Goal: Information Seeking & Learning: Learn about a topic

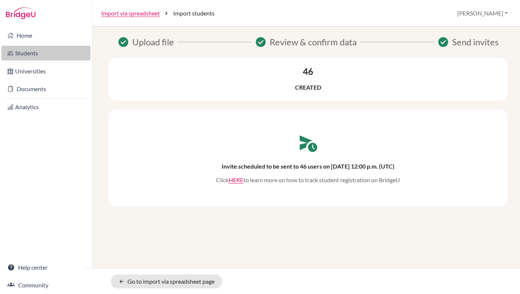
click at [53, 53] on link "Students" at bounding box center [45, 53] width 89 height 15
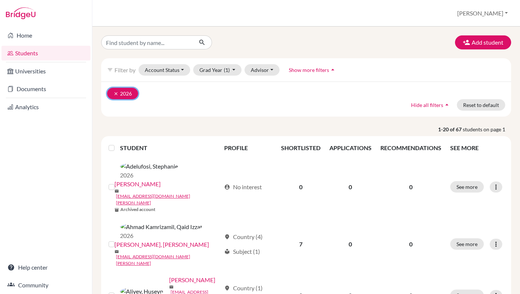
click at [112, 94] on button "clear 2026" at bounding box center [122, 93] width 31 height 11
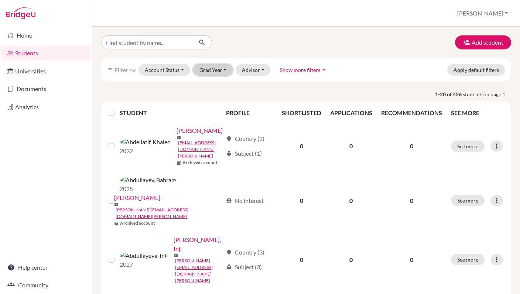
click at [223, 72] on button "Grad Year" at bounding box center [213, 69] width 40 height 11
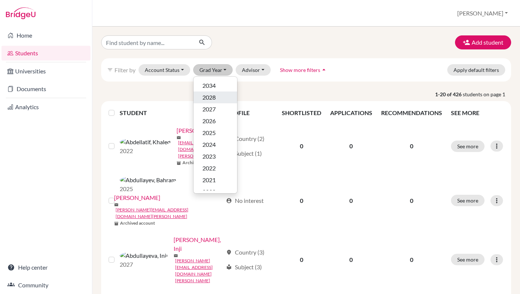
click at [214, 98] on span "2028" at bounding box center [208, 97] width 13 height 9
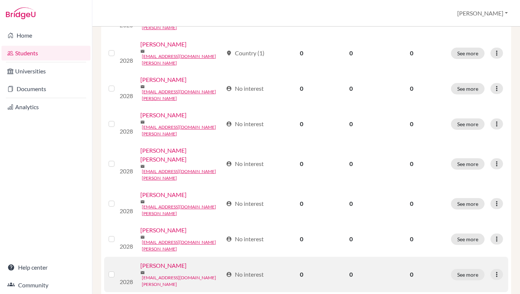
scroll to position [562, 0]
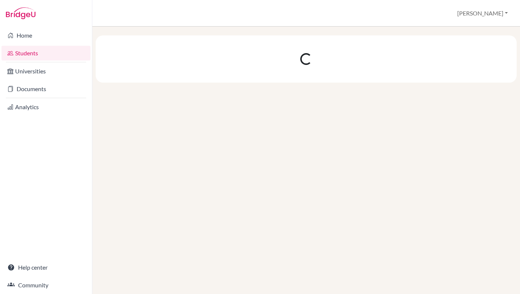
scroll to position [0, 0]
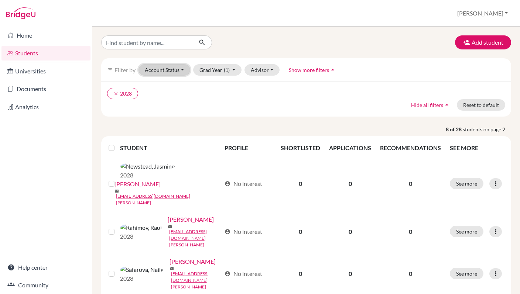
click at [182, 72] on button "Account Status" at bounding box center [164, 69] width 52 height 11
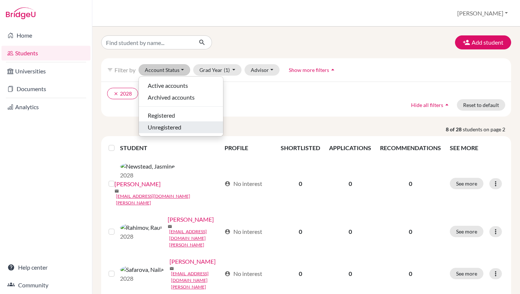
click at [182, 126] on div "Unregistered" at bounding box center [181, 127] width 66 height 9
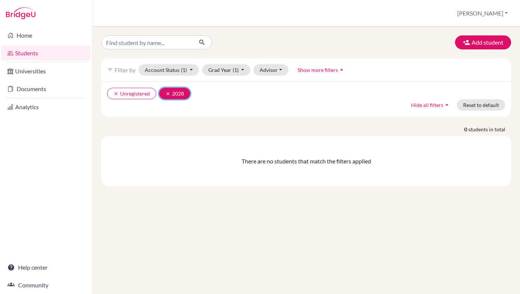
click at [168, 96] on button "clear 2028" at bounding box center [174, 93] width 31 height 11
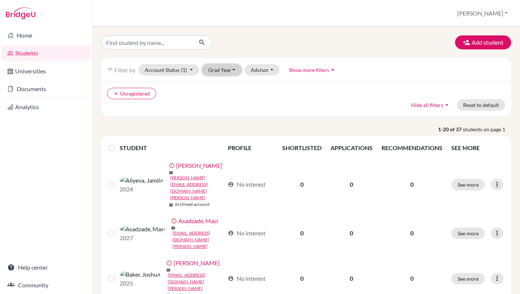
click at [222, 71] on button "Grad Year" at bounding box center [222, 69] width 40 height 11
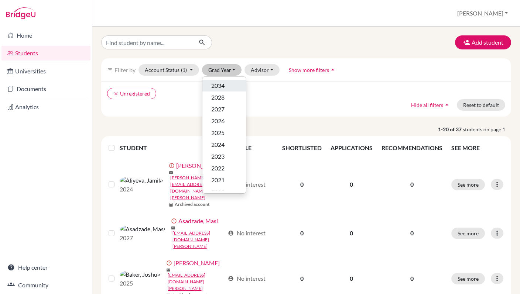
click at [227, 86] on div "2034" at bounding box center [224, 85] width 26 height 9
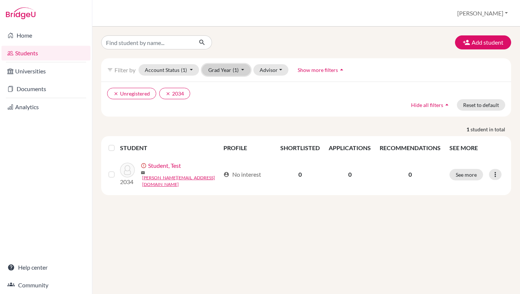
click at [240, 69] on button "Grad Year (1)" at bounding box center [226, 69] width 49 height 11
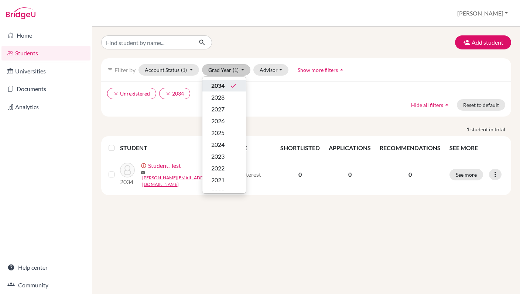
click at [231, 87] on icon "done" at bounding box center [233, 85] width 7 height 7
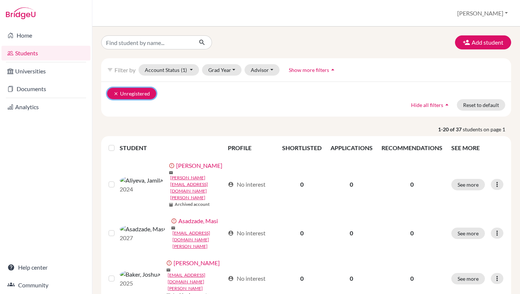
click at [116, 94] on icon "clear" at bounding box center [115, 93] width 5 height 5
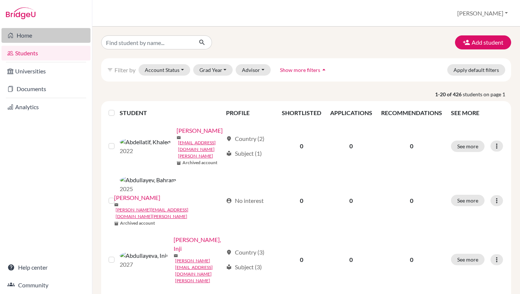
click at [45, 35] on link "Home" at bounding box center [45, 35] width 89 height 15
click at [222, 72] on button "Grad Year" at bounding box center [213, 69] width 40 height 11
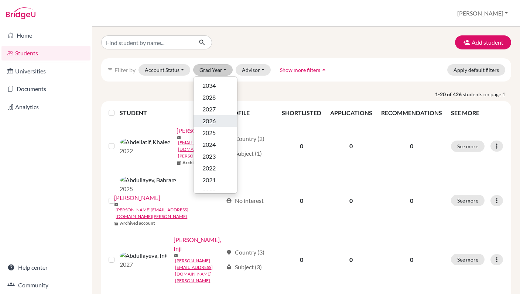
click at [213, 120] on span "2026" at bounding box center [208, 121] width 13 height 9
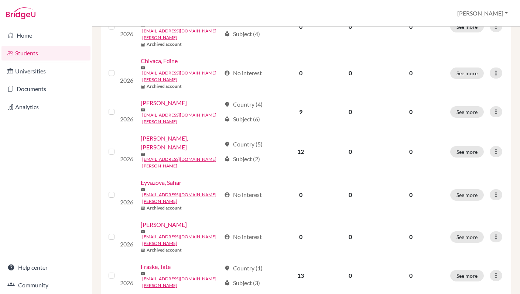
scroll to position [555, 0]
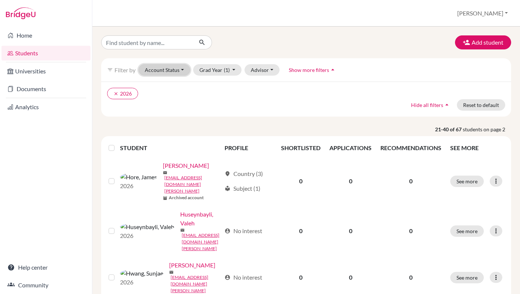
click at [179, 72] on button "Account Status" at bounding box center [164, 69] width 52 height 11
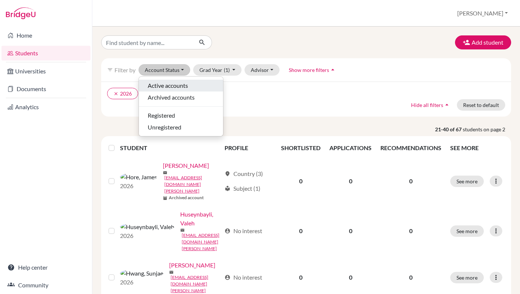
click at [172, 87] on span "Active accounts" at bounding box center [168, 85] width 40 height 9
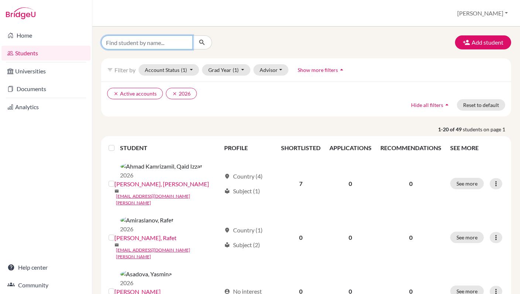
click at [153, 43] on input "Find student by name..." at bounding box center [147, 42] width 92 height 14
type input "Jubin"
click button "submit" at bounding box center [202, 42] width 20 height 14
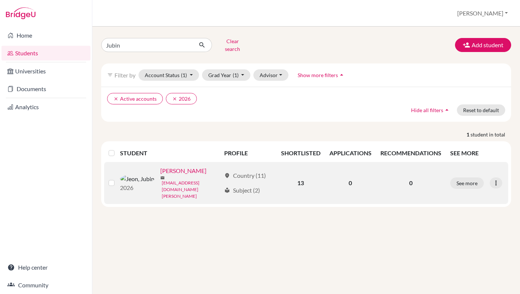
click at [162, 180] on link "[EMAIL_ADDRESS][DOMAIN_NAME][PERSON_NAME]" at bounding box center [191, 190] width 59 height 20
click at [160, 170] on link "[PERSON_NAME]" at bounding box center [183, 170] width 46 height 9
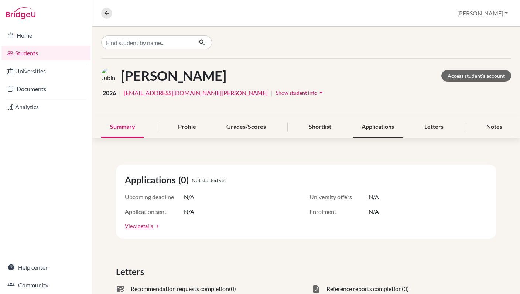
click at [381, 127] on div "Applications" at bounding box center [377, 127] width 50 height 22
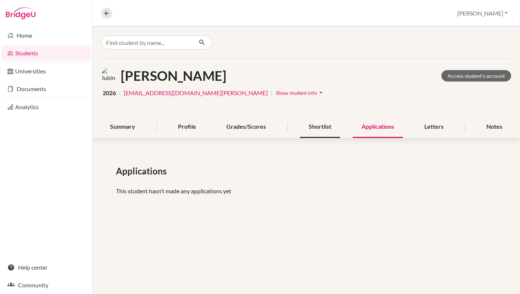
click at [326, 126] on div "Shortlist" at bounding box center [320, 127] width 40 height 22
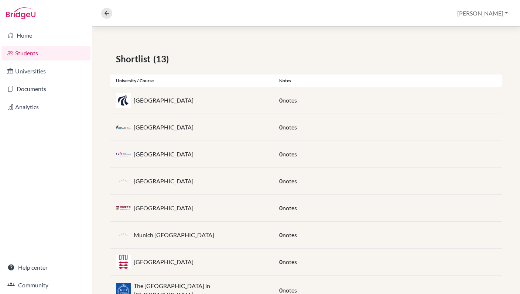
scroll to position [111, 0]
drag, startPoint x: 500, startPoint y: 204, endPoint x: 691, endPoint y: 200, distance: 190.1
click at [519, 200] on html "Home Students Universities Documents Analytics Help center Community Overview S…" at bounding box center [260, 147] width 520 height 294
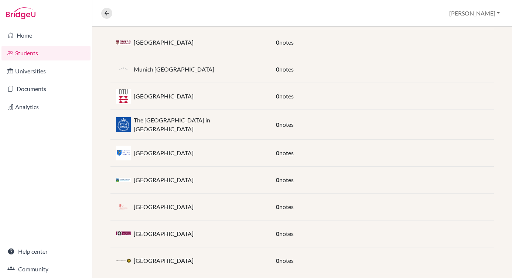
scroll to position [289, 0]
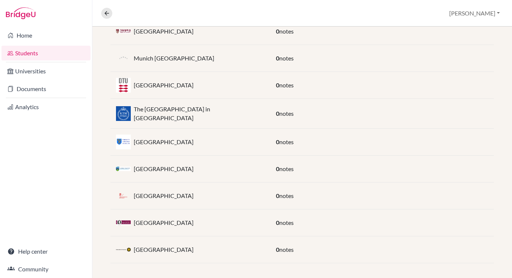
drag, startPoint x: 202, startPoint y: 220, endPoint x: 134, endPoint y: 221, distance: 67.5
click at [134, 221] on div "[GEOGRAPHIC_DATA]" at bounding box center [190, 223] width 160 height 15
copy p "[GEOGRAPHIC_DATA]"
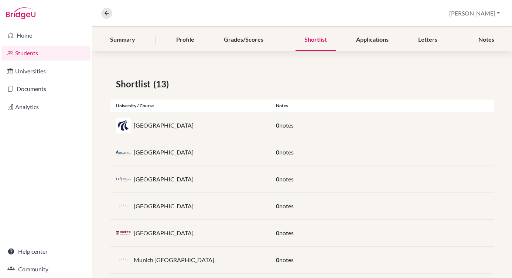
scroll to position [85, 0]
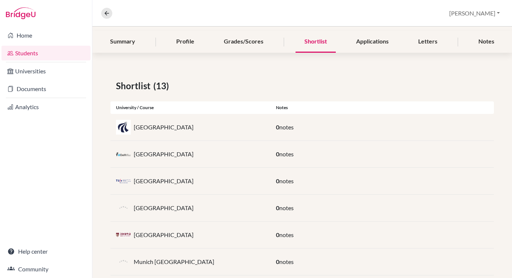
drag, startPoint x: 186, startPoint y: 127, endPoint x: 131, endPoint y: 130, distance: 55.1
click at [131, 130] on div "[GEOGRAPHIC_DATA]" at bounding box center [190, 127] width 160 height 15
copy div "[GEOGRAPHIC_DATA]"
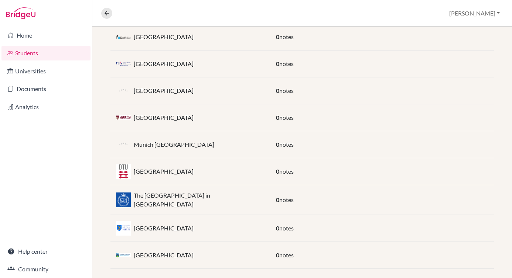
scroll to position [203, 0]
click at [156, 133] on div "Munich University of Applied Sciences 0 notes" at bounding box center [301, 144] width 383 height 27
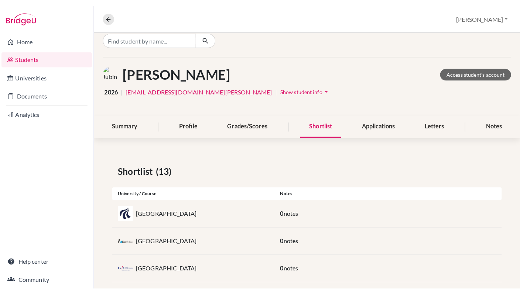
scroll to position [0, 0]
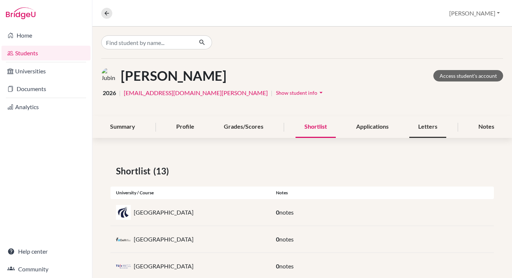
click at [431, 127] on div "Letters" at bounding box center [427, 127] width 37 height 22
